Goal: Transaction & Acquisition: Purchase product/service

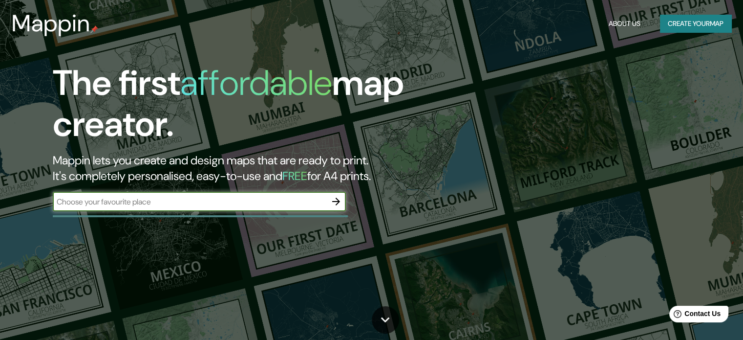
click at [274, 204] on input "text" at bounding box center [190, 201] width 274 height 11
type input "74Q5+P88, [PERSON_NAME], Lambayeque 14013"
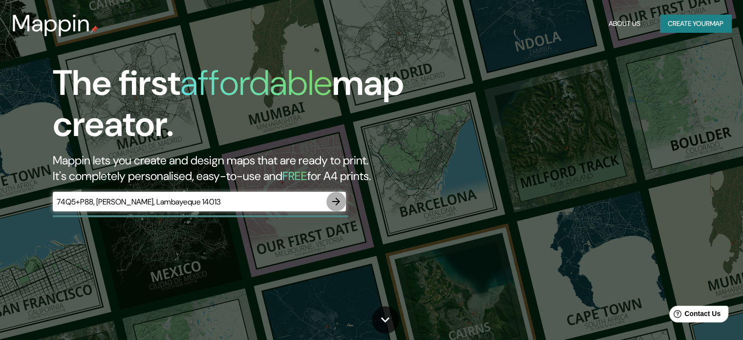
click at [328, 202] on button "button" at bounding box center [337, 202] width 20 height 20
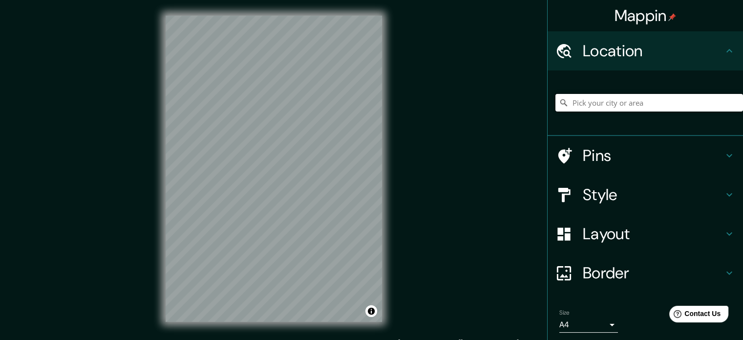
click at [680, 108] on input "Pick your city or area" at bounding box center [650, 103] width 188 height 18
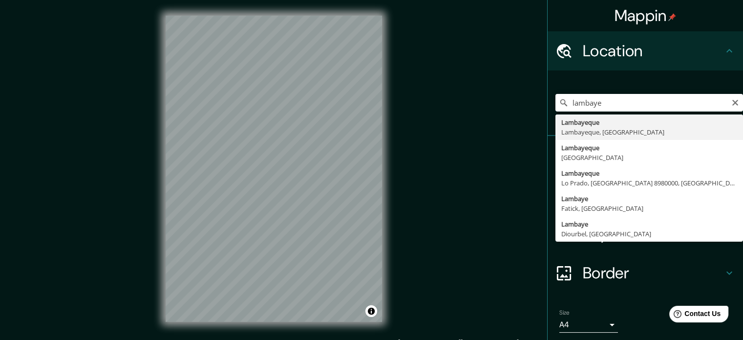
type input "Lambayeque, [GEOGRAPHIC_DATA], [GEOGRAPHIC_DATA]"
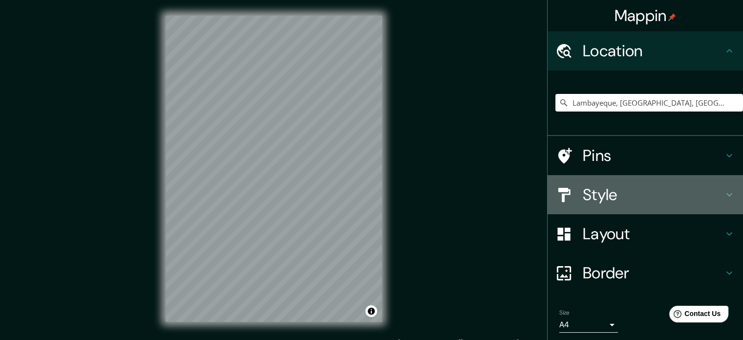
click at [709, 196] on h4 "Style" at bounding box center [653, 195] width 141 height 20
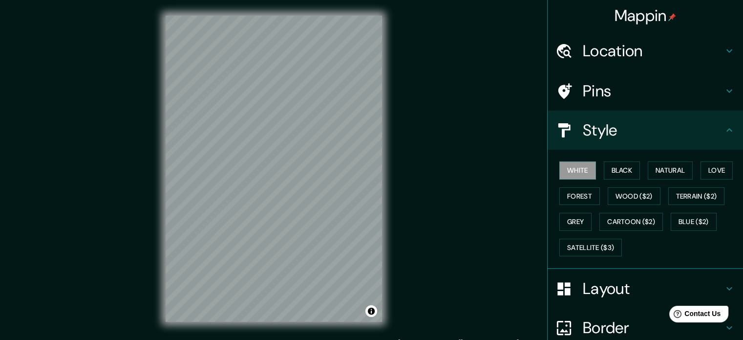
click at [636, 173] on div "White Black Natural Love Forest Wood ($2) Terrain ($2) Grey Cartoon ($2) Blue (…" at bounding box center [650, 208] width 188 height 103
click at [610, 170] on button "Black" at bounding box center [622, 170] width 37 height 18
click at [654, 169] on button "Natural" at bounding box center [670, 170] width 45 height 18
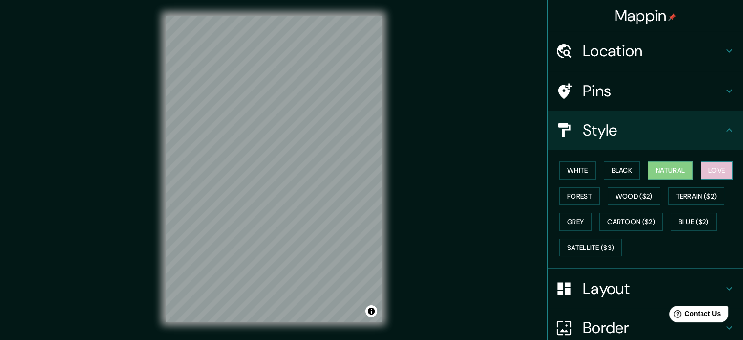
click at [704, 173] on button "Love" at bounding box center [717, 170] width 32 height 18
click at [669, 173] on button "Natural" at bounding box center [670, 170] width 45 height 18
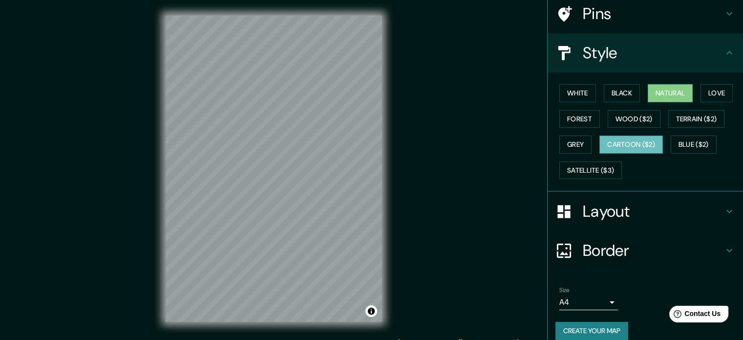
scroll to position [87, 0]
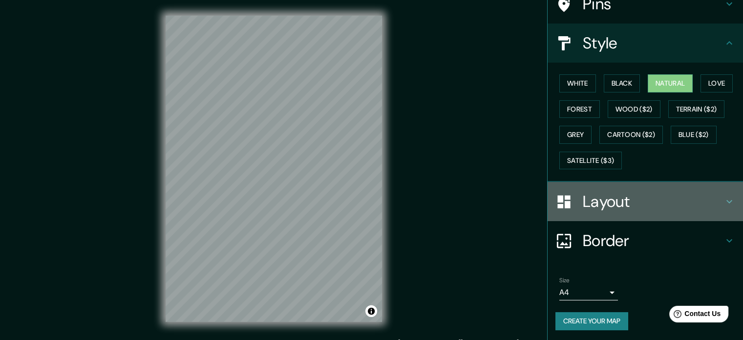
click at [637, 207] on h4 "Layout" at bounding box center [653, 202] width 141 height 20
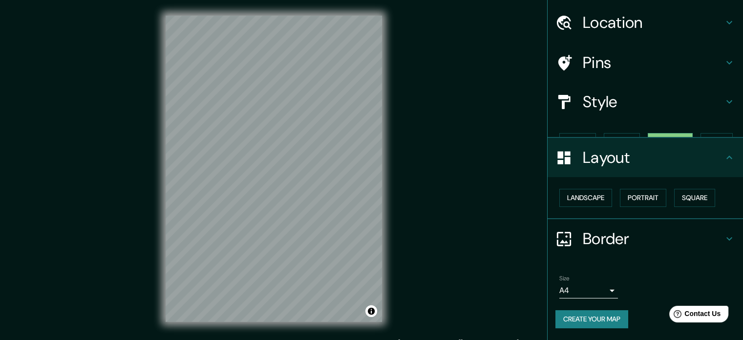
scroll to position [11, 0]
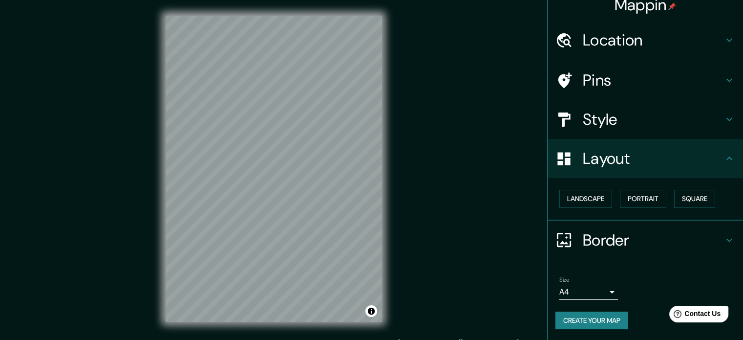
click at [646, 167] on h4 "Layout" at bounding box center [653, 159] width 141 height 20
click at [641, 240] on h4 "Border" at bounding box center [653, 240] width 141 height 20
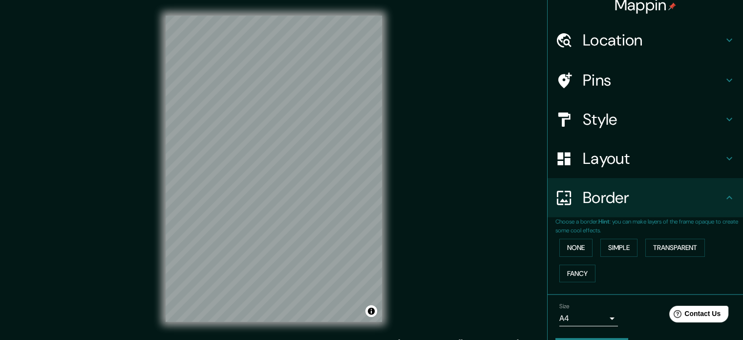
click at [641, 210] on div "Border" at bounding box center [646, 197] width 196 height 39
click at [663, 44] on h4 "Location" at bounding box center [653, 40] width 141 height 20
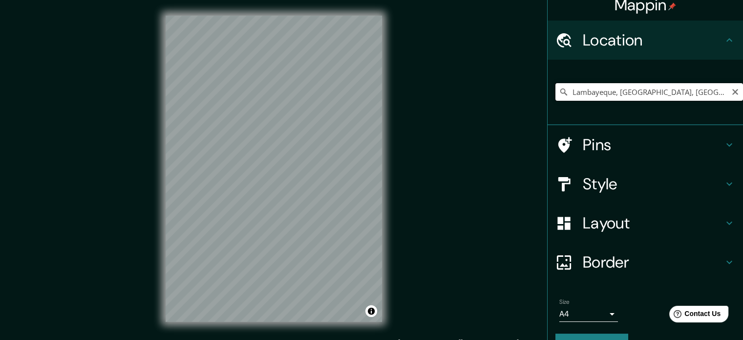
click at [686, 92] on input "Lambayeque, [GEOGRAPHIC_DATA], [GEOGRAPHIC_DATA]" at bounding box center [650, 92] width 188 height 18
click at [733, 93] on icon "Clear" at bounding box center [736, 92] width 6 height 6
click at [681, 87] on input "Pick your city or area" at bounding box center [650, 92] width 188 height 18
click at [680, 93] on input "Pick your city or area" at bounding box center [650, 92] width 188 height 18
paste input "74Q5+P88, [PERSON_NAME], Lambayeque 14013"
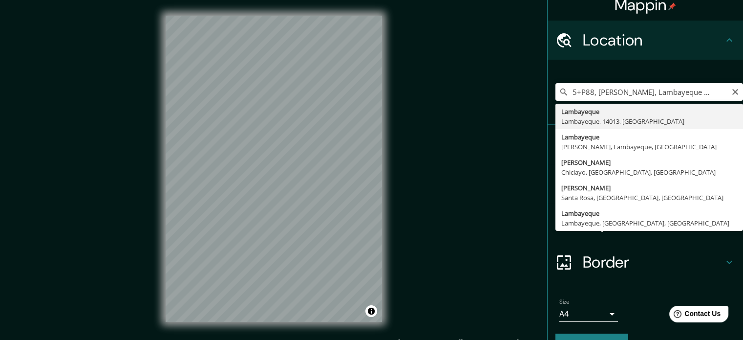
scroll to position [0, 0]
type input "Lambayeque, Lambayeque, 14013, [GEOGRAPHIC_DATA]"
